Goal: Task Accomplishment & Management: Manage account settings

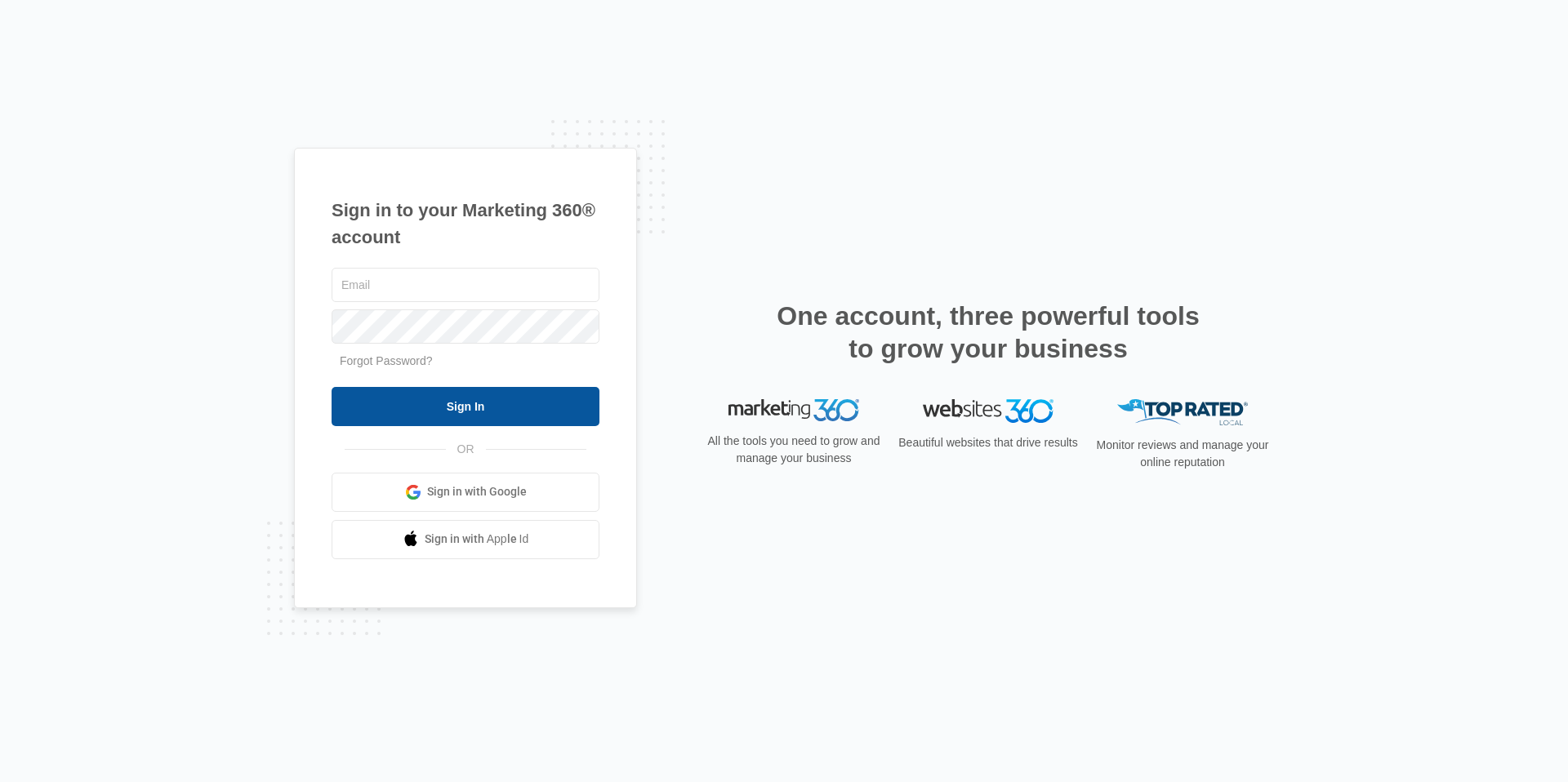
type input "[PERSON_NAME][EMAIL_ADDRESS][PERSON_NAME][DOMAIN_NAME]"
click at [475, 412] on input "Sign In" at bounding box center [465, 407] width 268 height 39
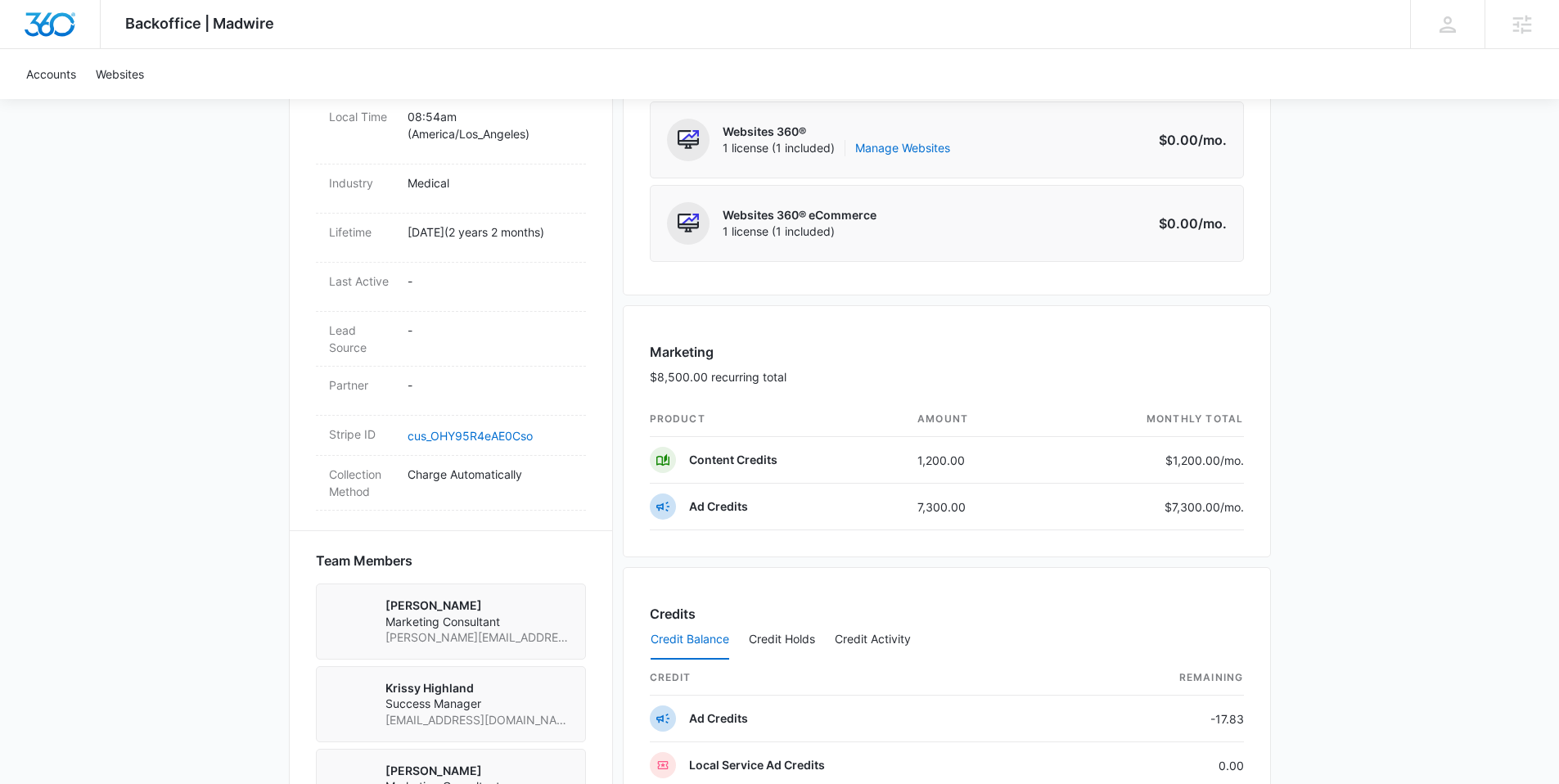
scroll to position [1440, 0]
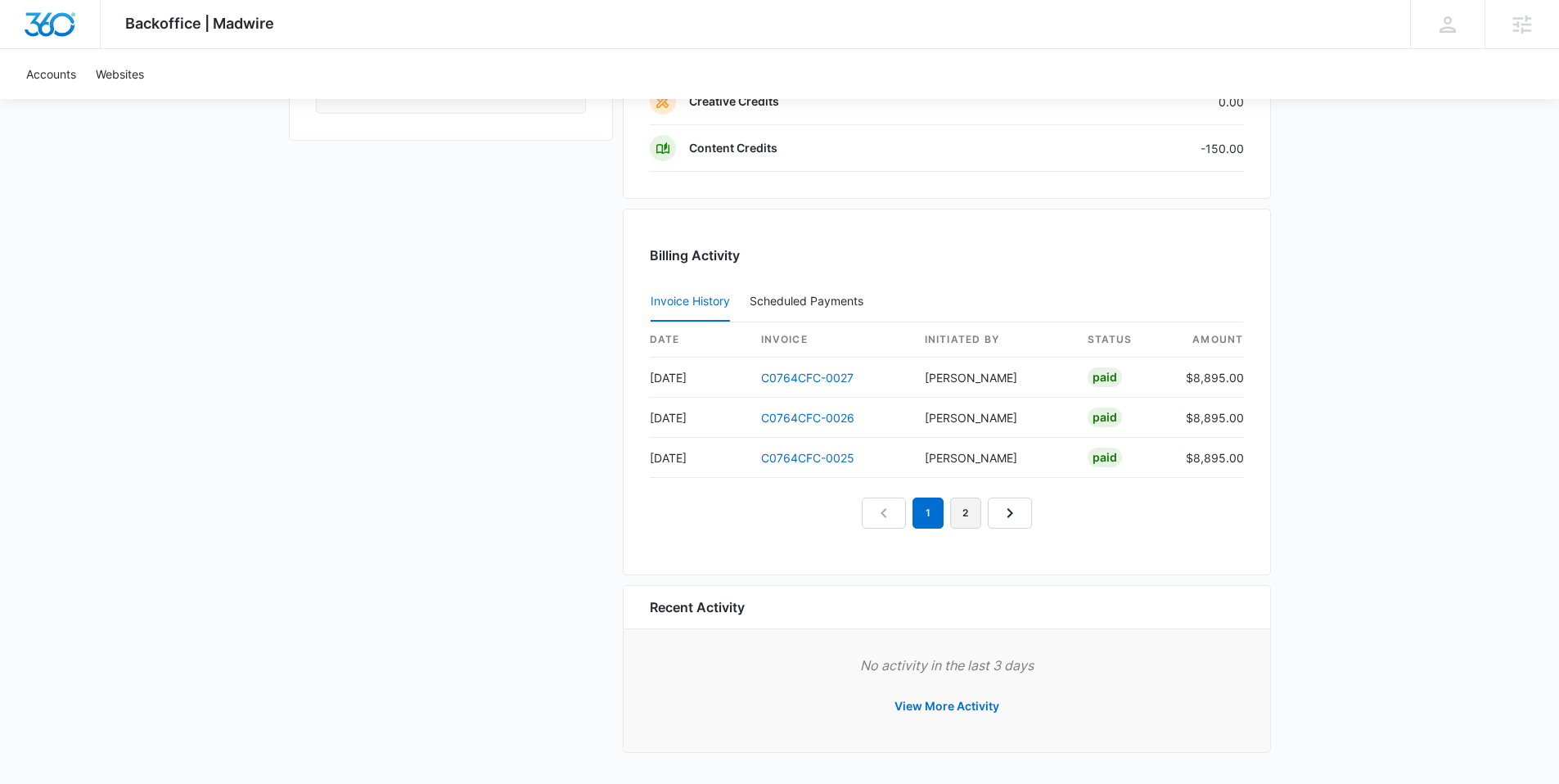
click at [971, 513] on link "2" at bounding box center [966, 513] width 31 height 31
click at [916, 514] on link "1" at bounding box center [909, 513] width 31 height 31
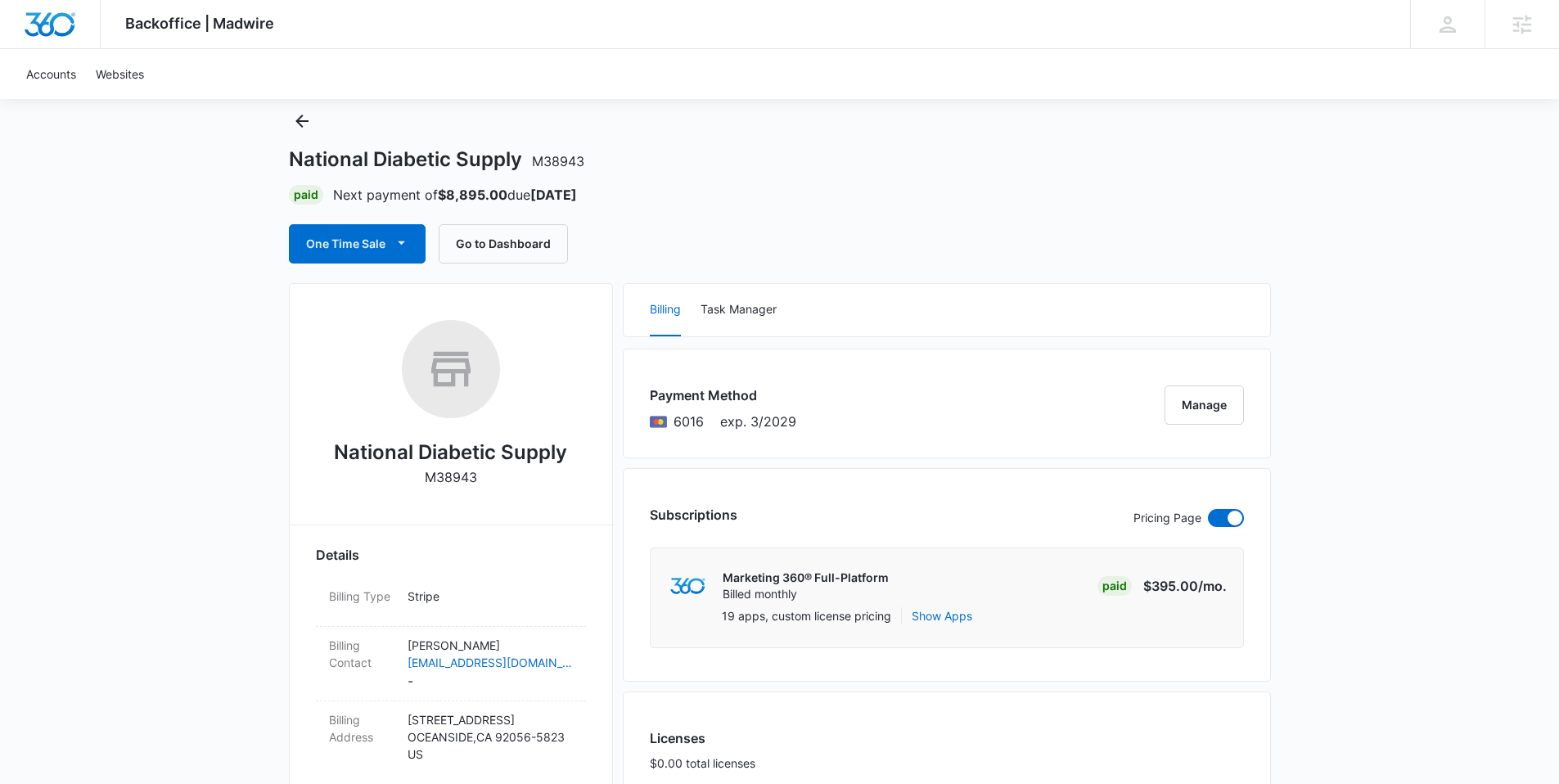
scroll to position [0, 0]
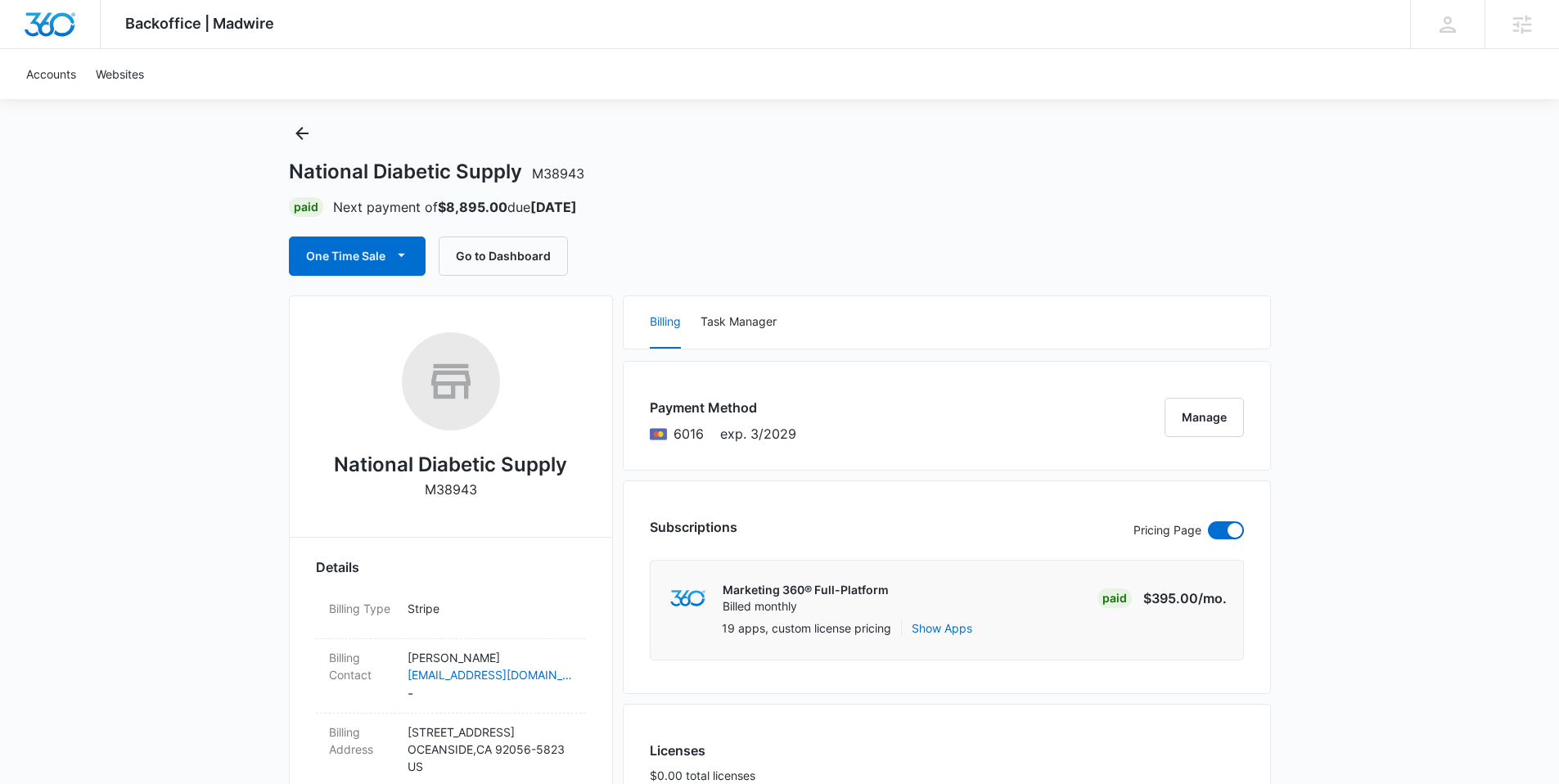
scroll to position [59, 0]
